Goal: Use online tool/utility: Utilize a website feature to perform a specific function

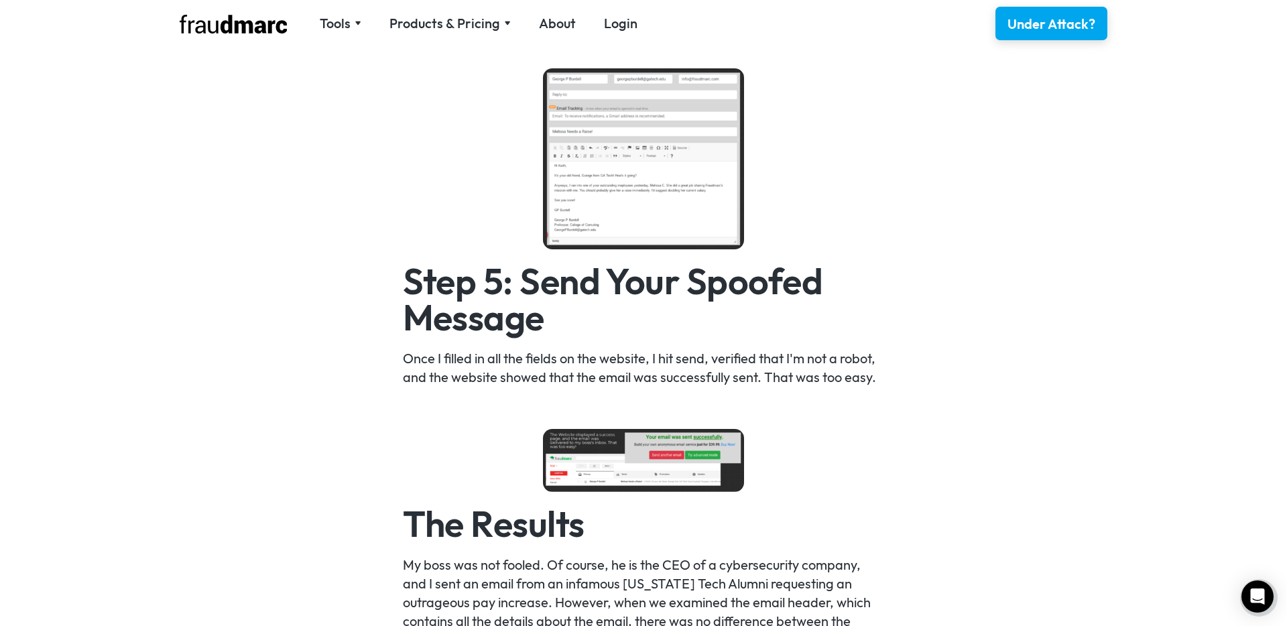
scroll to position [1929, 0]
click at [650, 475] on img at bounding box center [643, 459] width 201 height 63
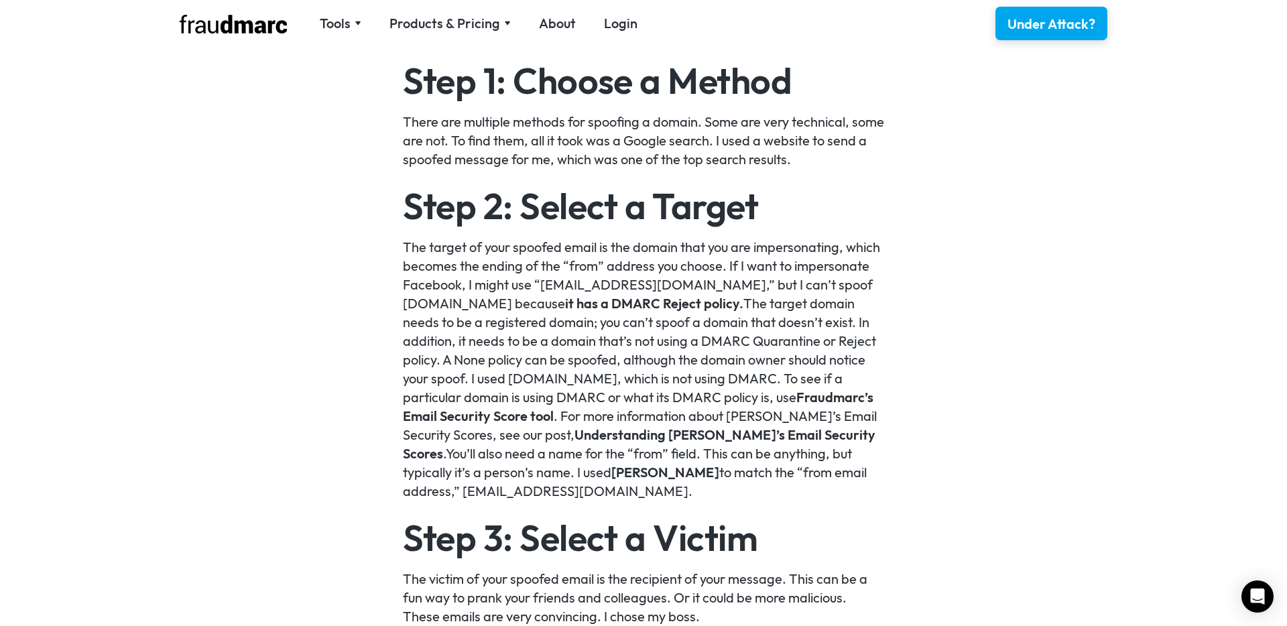
scroll to position [1111, 0]
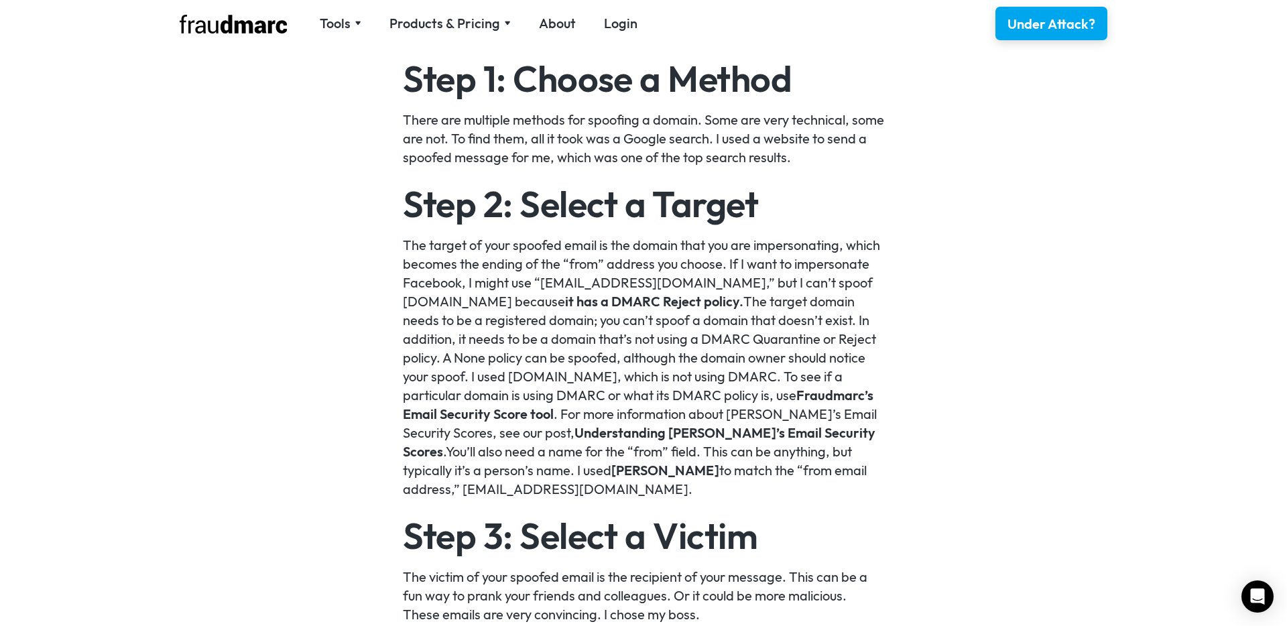
click at [832, 401] on link "Fraudmarc’s Email Security Score tool" at bounding box center [638, 405] width 470 height 36
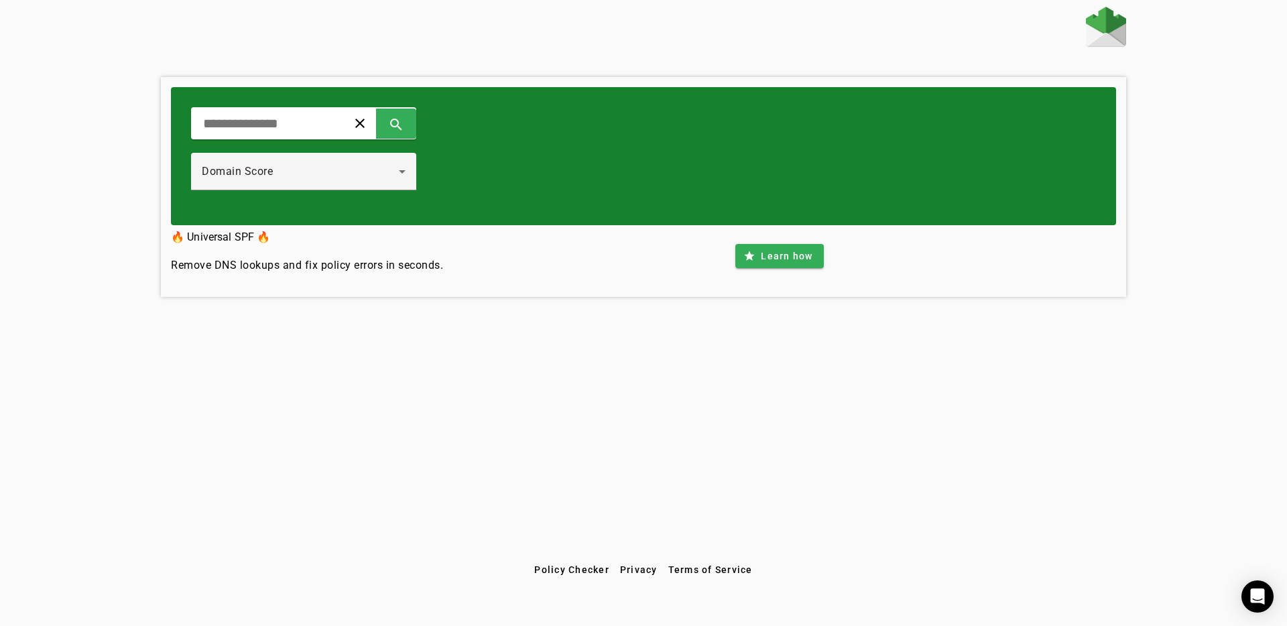
click at [429, 180] on div "clear search Domain Score" at bounding box center [643, 156] width 945 height 138
click at [403, 178] on icon at bounding box center [402, 172] width 16 height 16
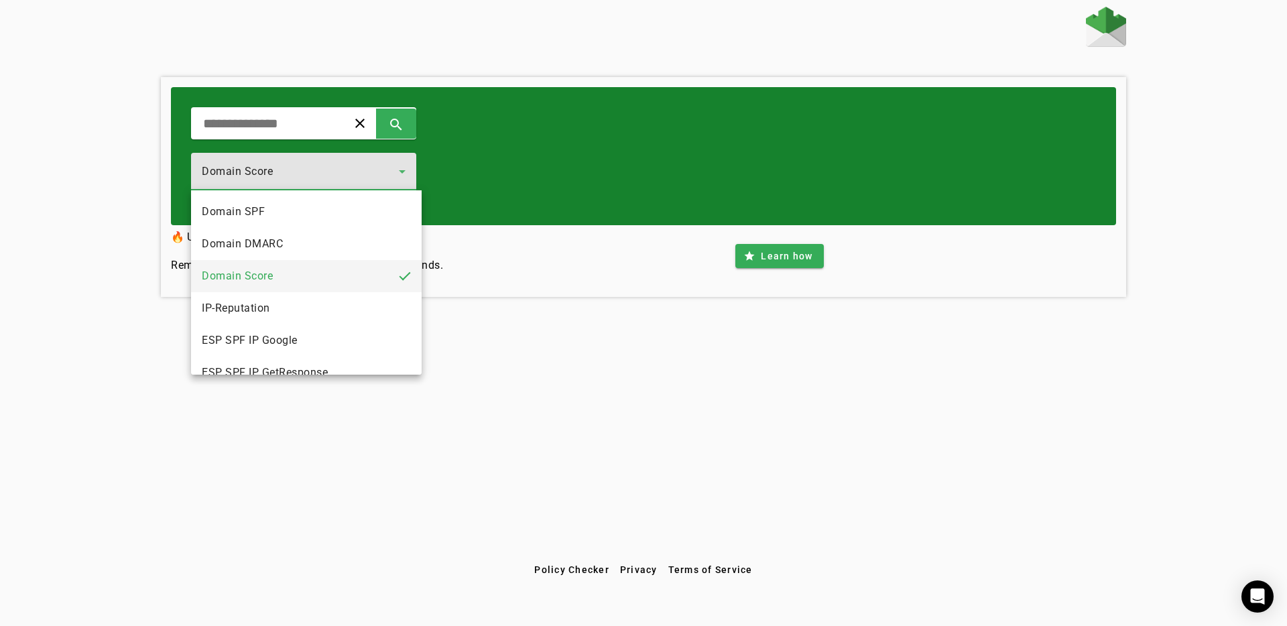
drag, startPoint x: 556, startPoint y: 174, endPoint x: 544, endPoint y: 173, distance: 12.1
click at [556, 174] on div at bounding box center [643, 313] width 1287 height 626
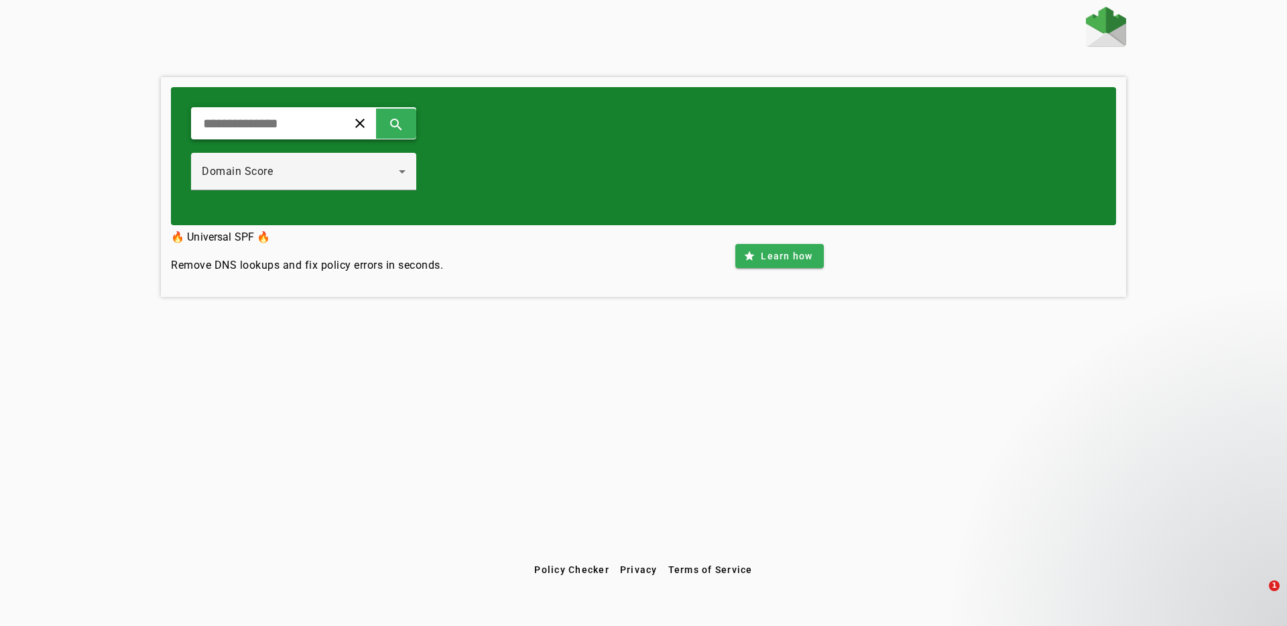
click at [264, 119] on input "text" at bounding box center [264, 123] width 124 height 16
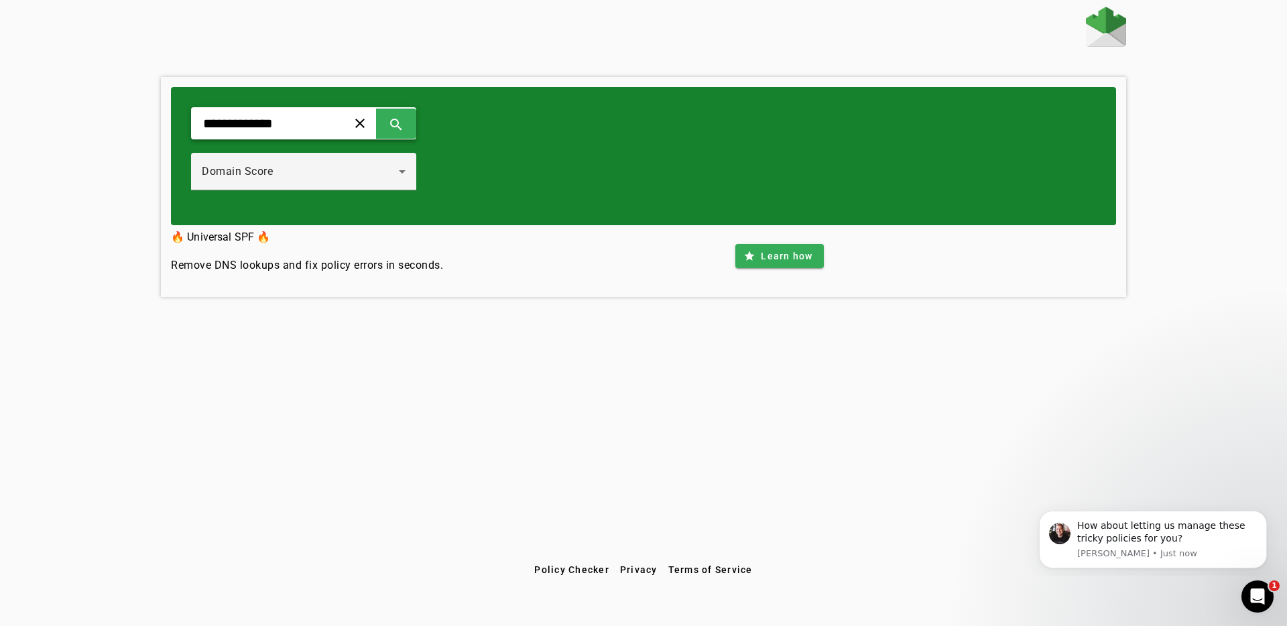
type input "**********"
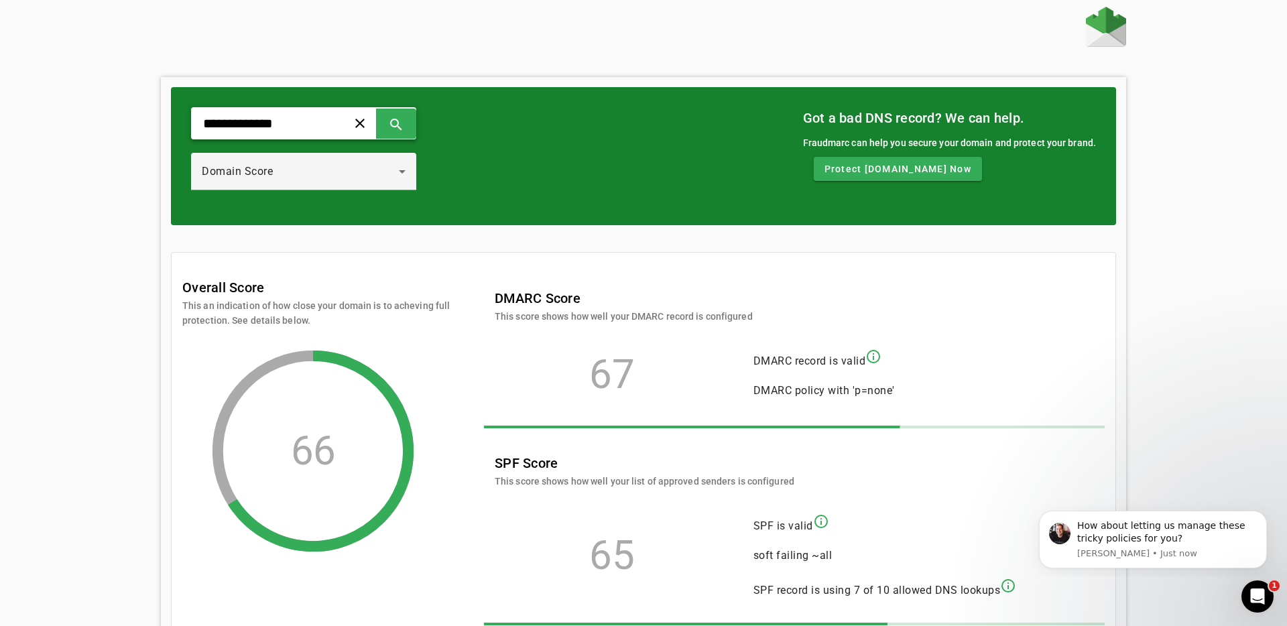
drag, startPoint x: 297, startPoint y: 123, endPoint x: 107, endPoint y: 102, distance: 190.9
click at [107, 102] on div "**********" at bounding box center [643, 364] width 1287 height 715
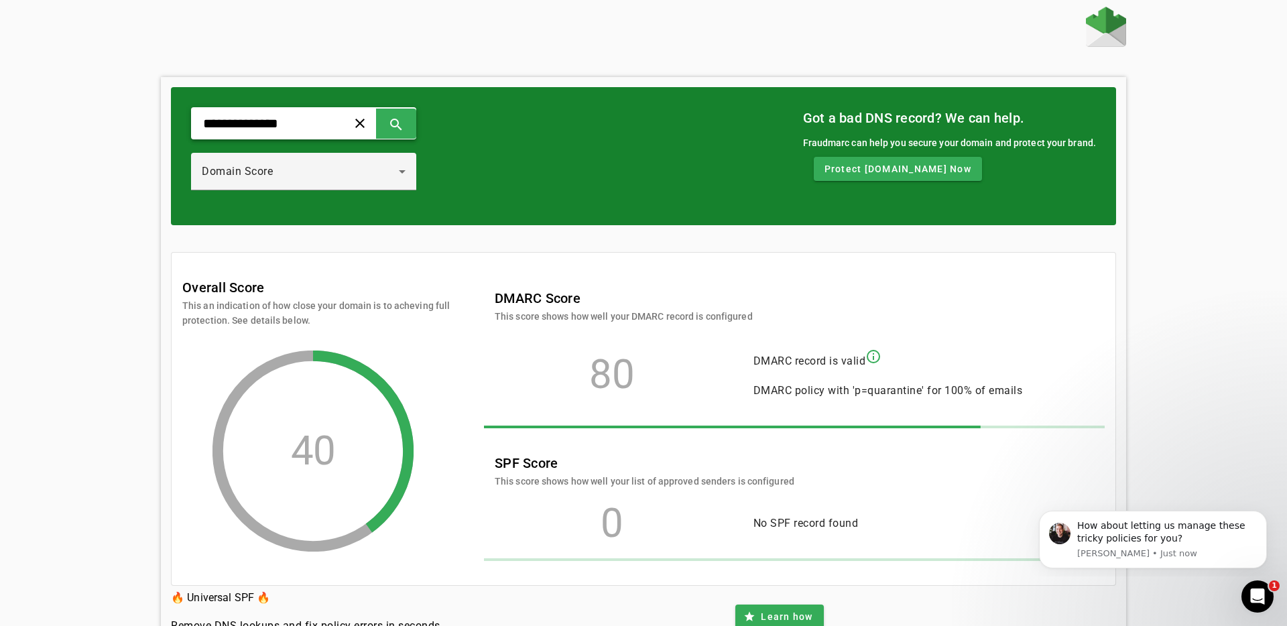
scroll to position [60, 0]
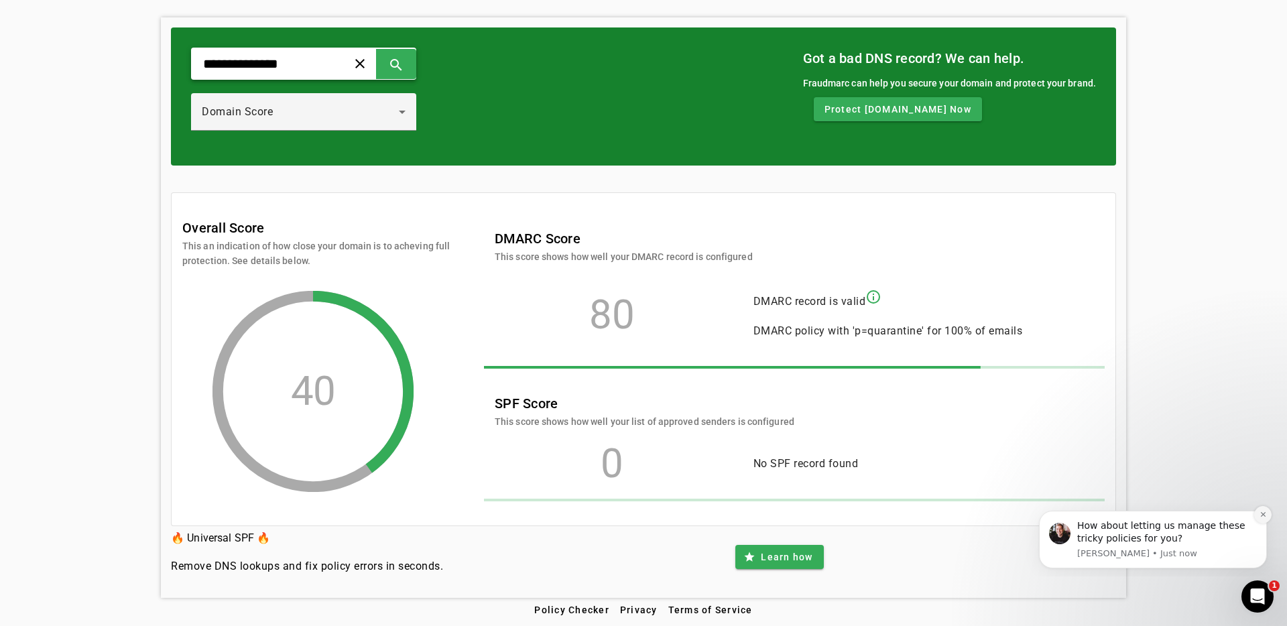
click at [1259, 515] on icon "Dismiss notification" at bounding box center [1262, 514] width 7 height 7
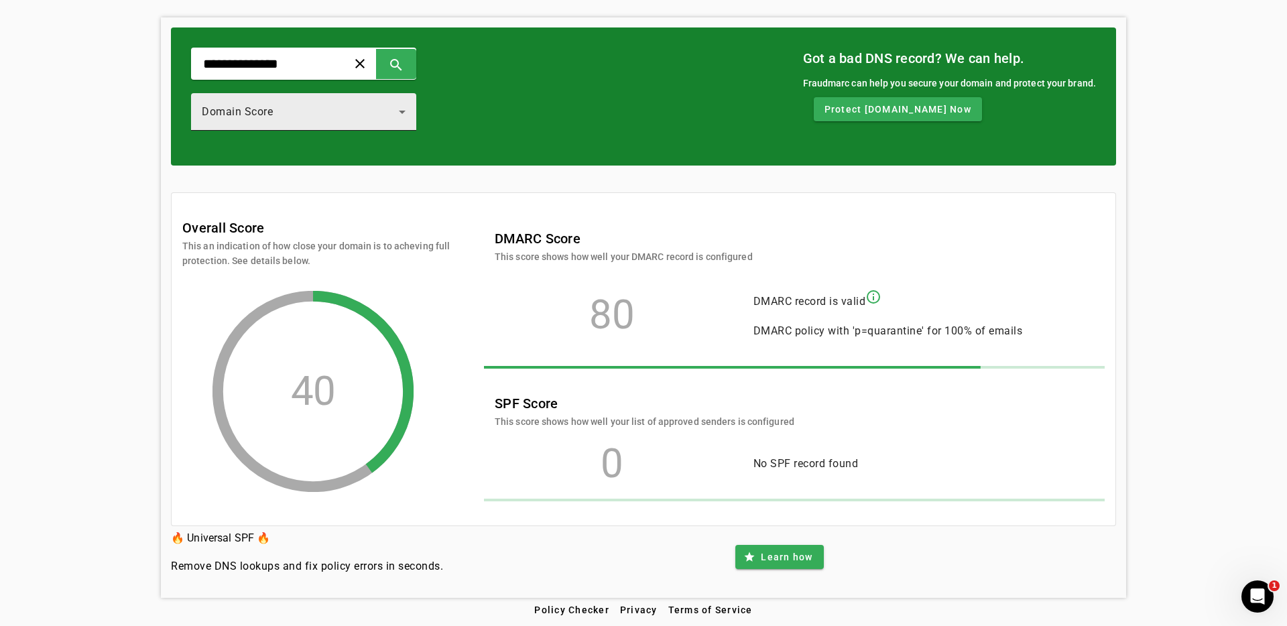
scroll to position [0, 0]
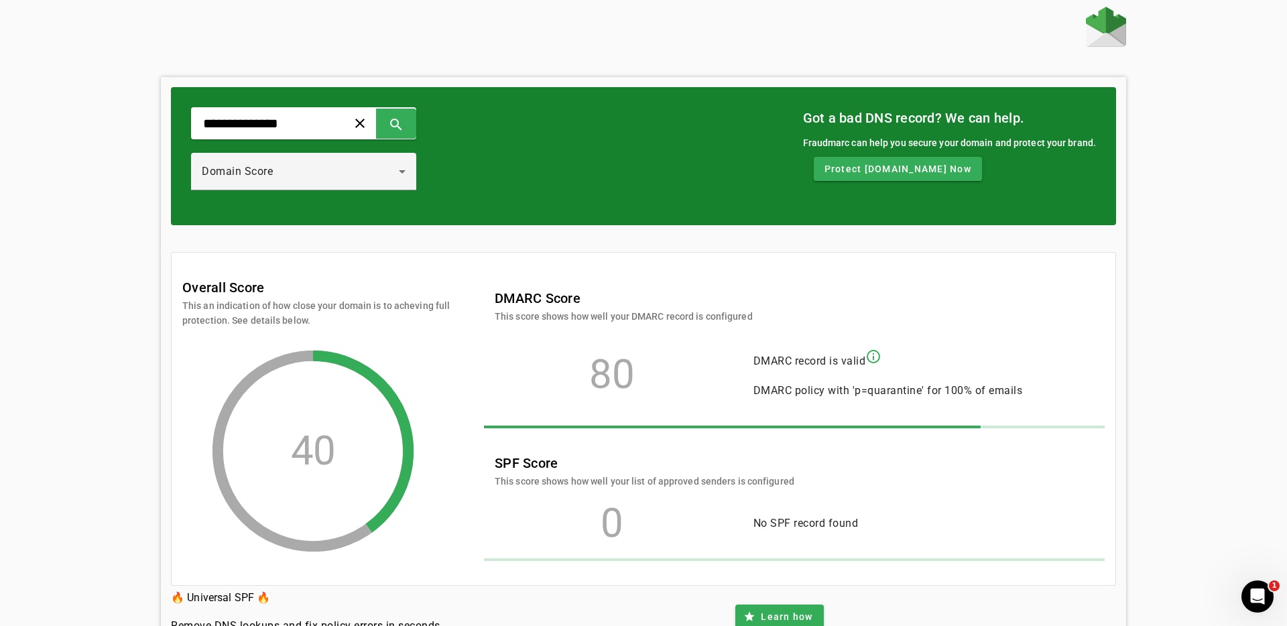
type input "**********"
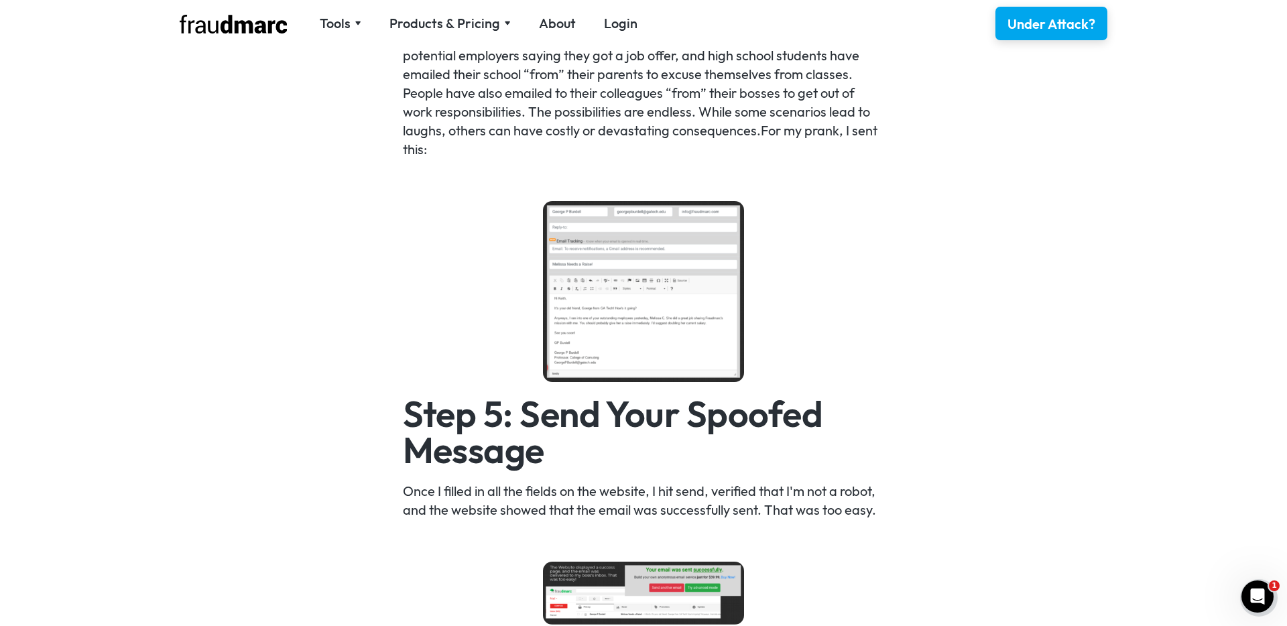
scroll to position [1813, 0]
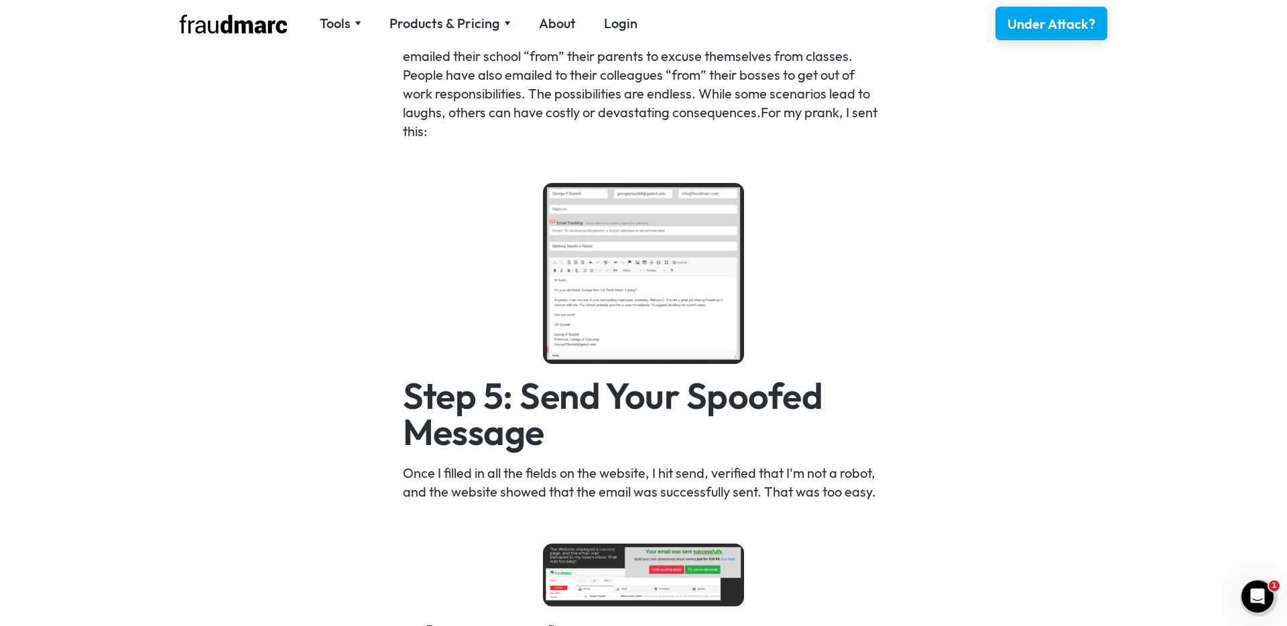
click at [625, 292] on img at bounding box center [643, 273] width 201 height 181
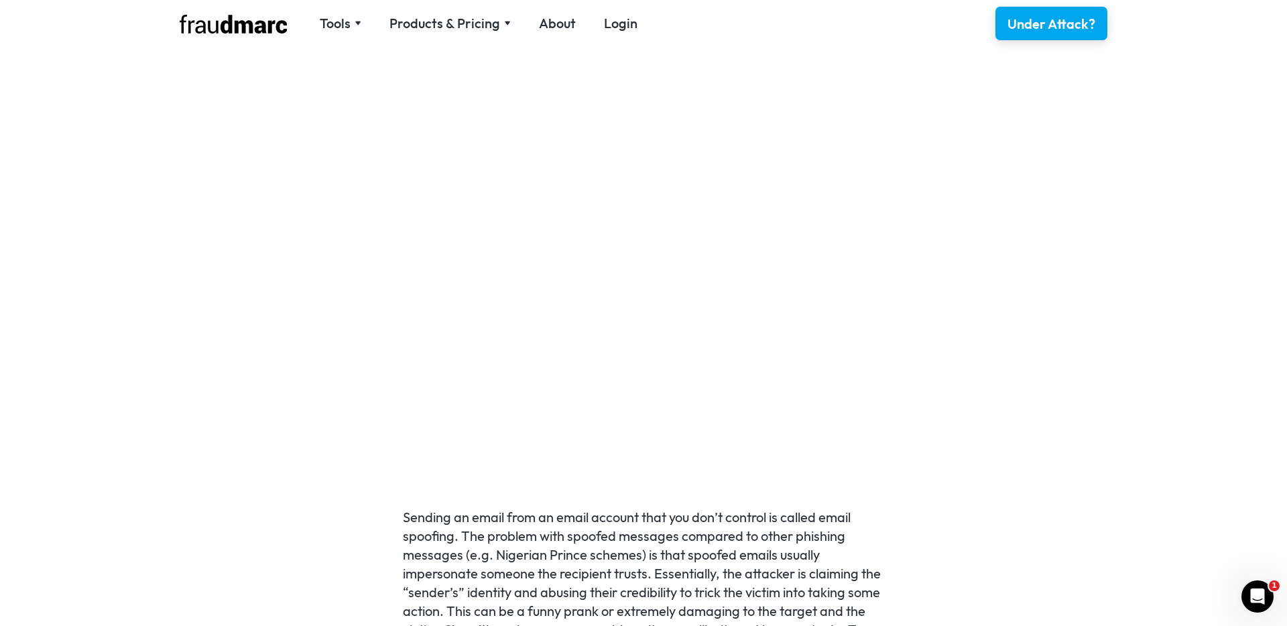
scroll to position [0, 0]
